Goal: Transaction & Acquisition: Purchase product/service

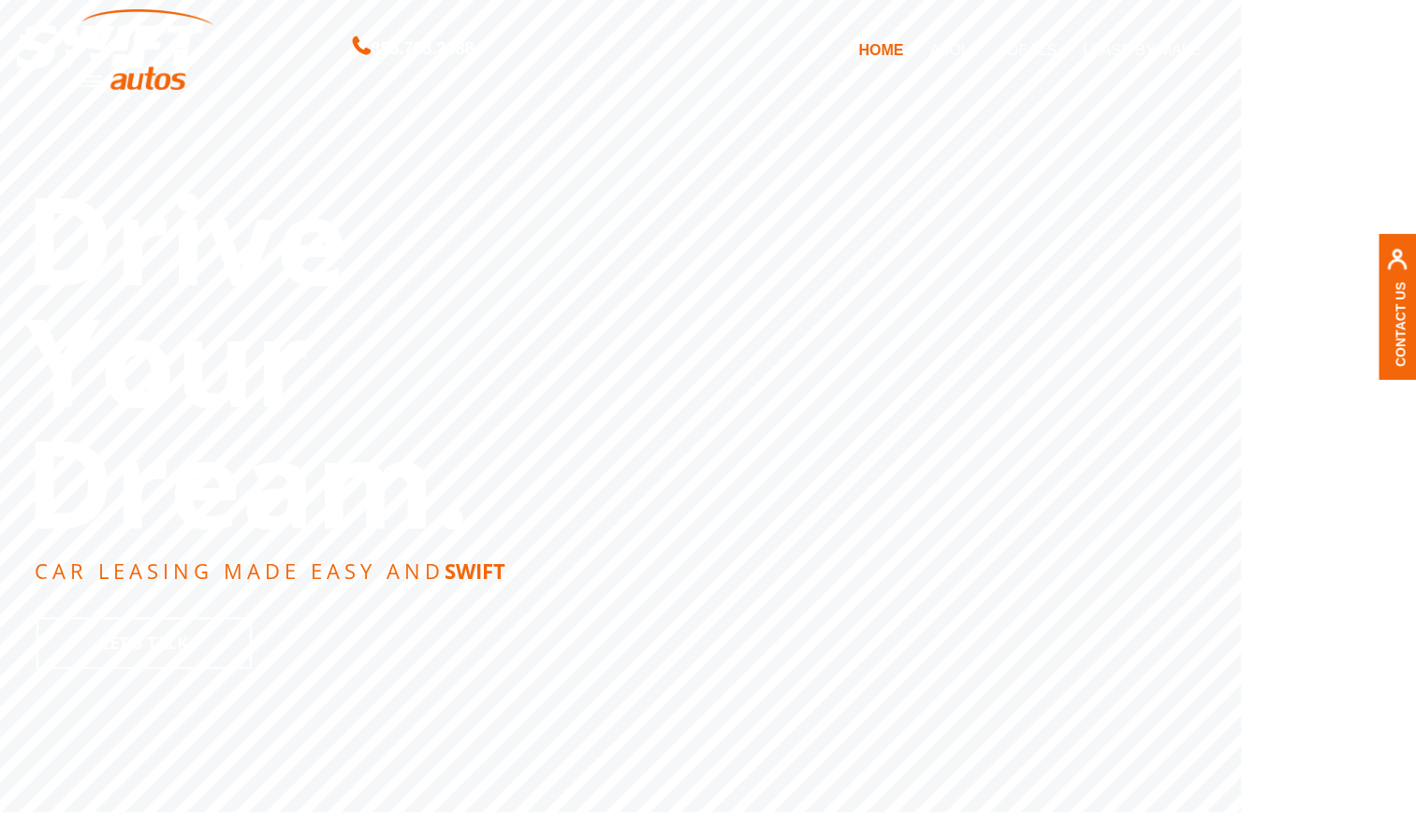
click at [1040, 51] on link "DEALS" at bounding box center [1031, 50] width 75 height 39
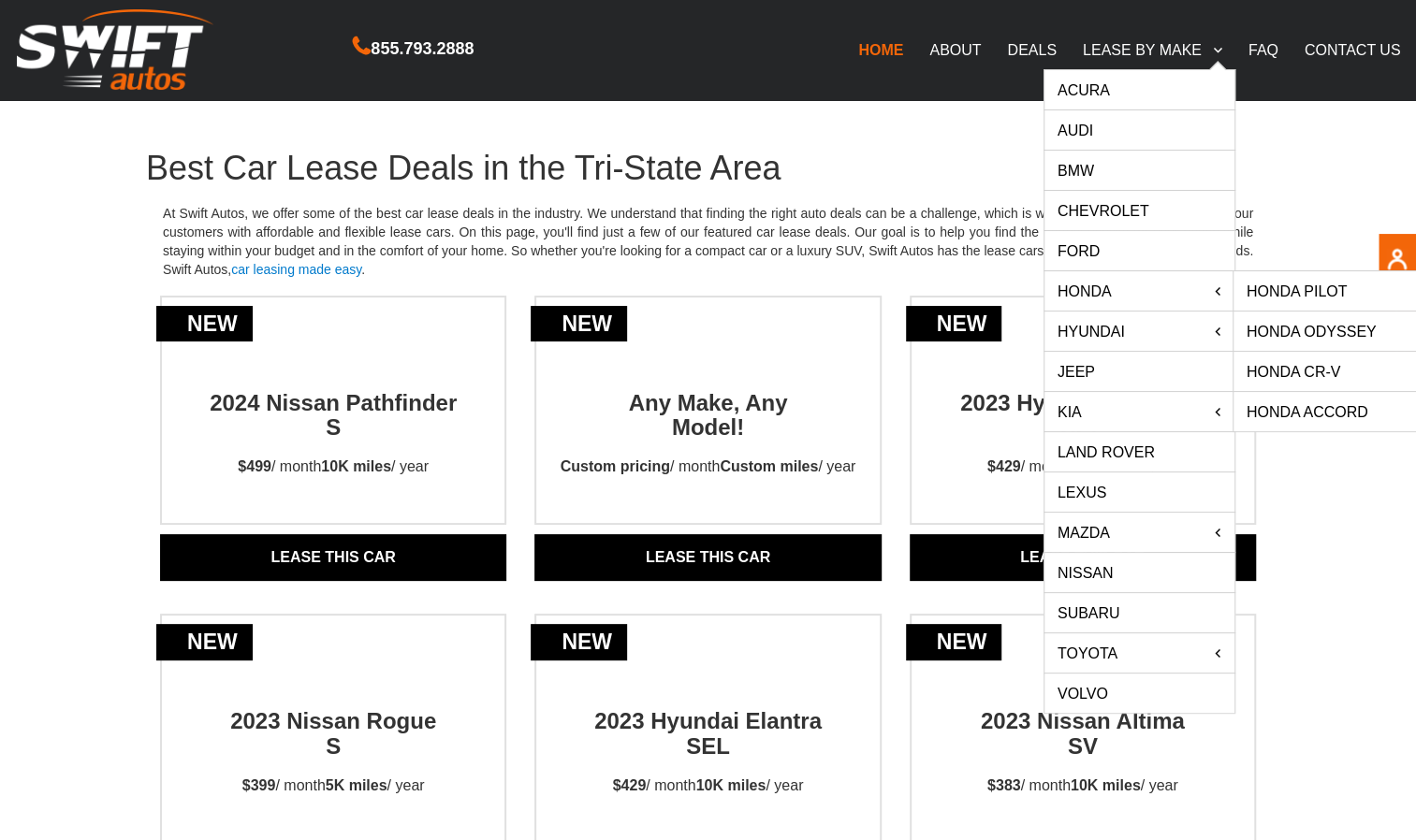
click at [1127, 294] on link "HONDA" at bounding box center [1139, 291] width 190 height 39
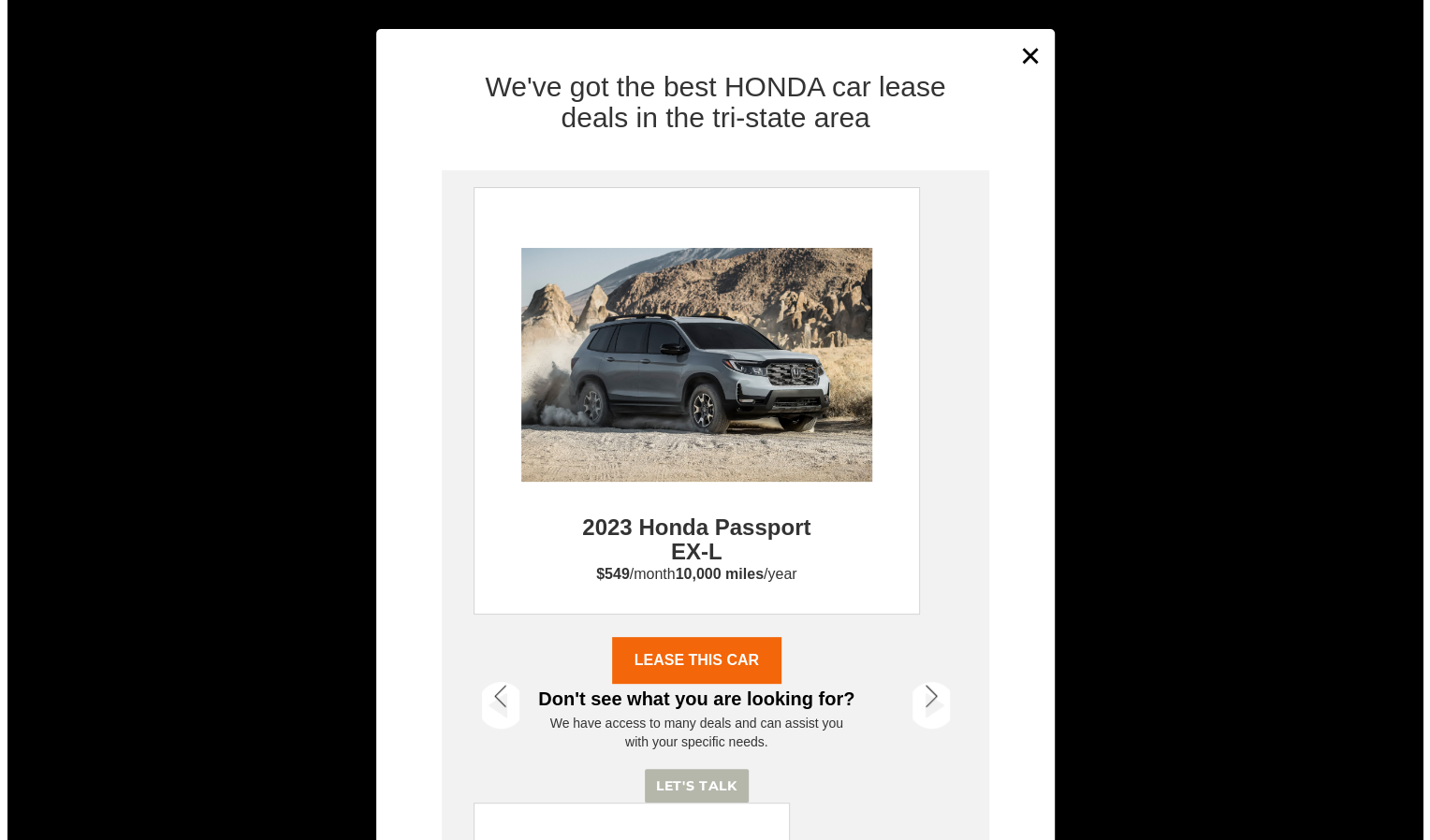
scroll to position [911, 0]
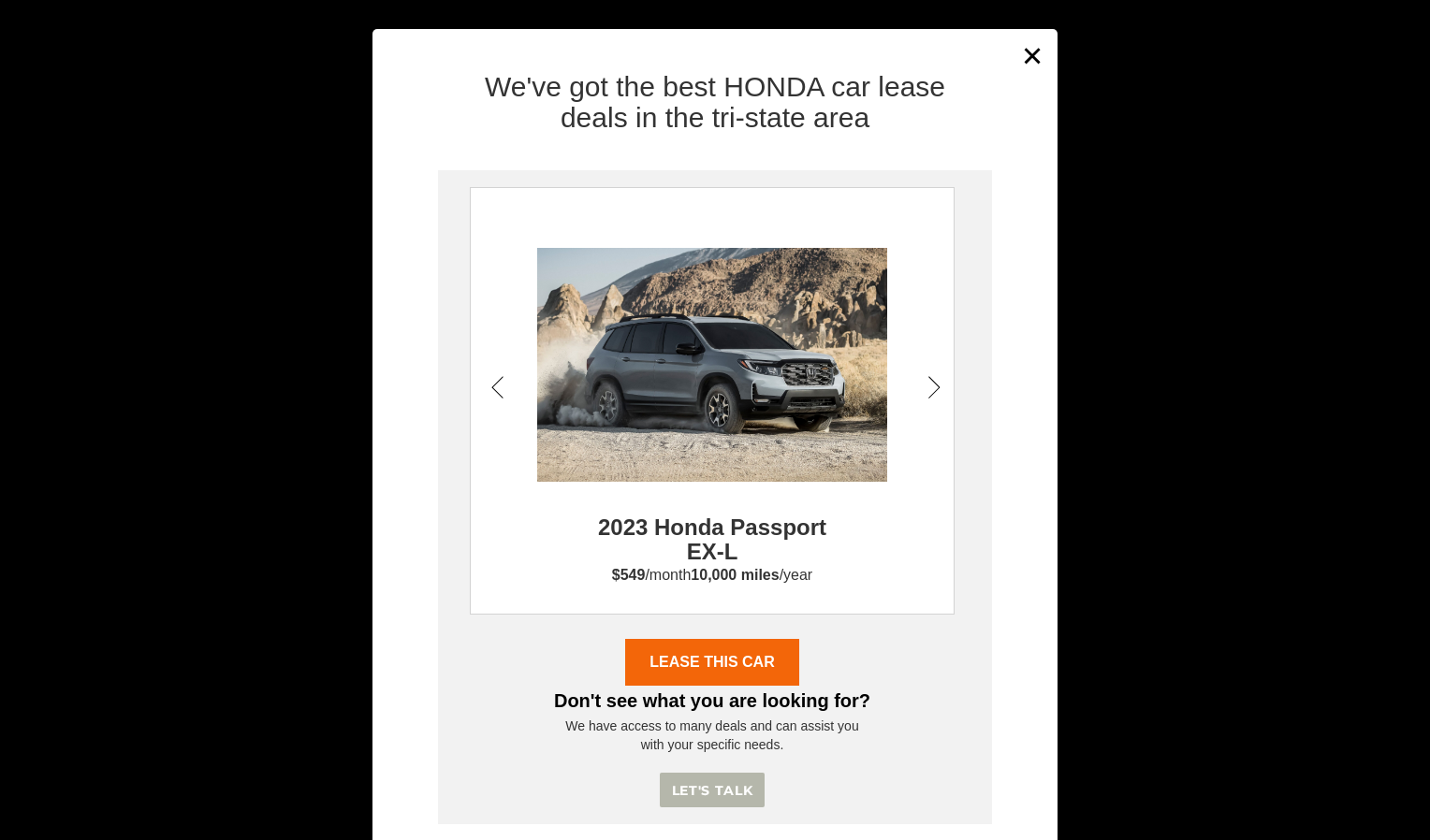
drag, startPoint x: 1422, startPoint y: 135, endPoint x: 1433, endPoint y: 320, distance: 185.3
